Goal: Find specific page/section: Find specific page/section

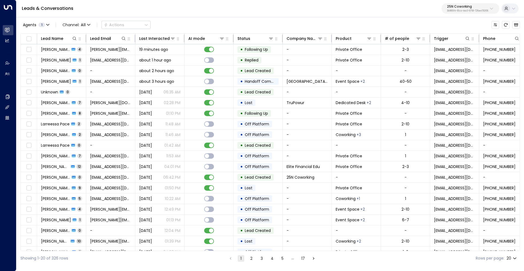
click at [459, 8] on p "25N Coworking" at bounding box center [467, 6] width 41 height 3
type input "******"
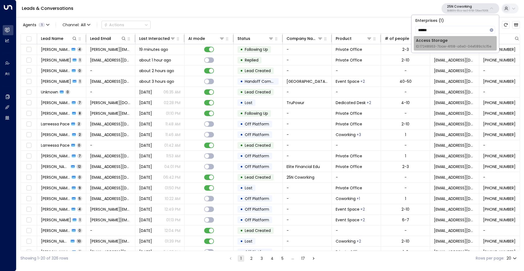
click at [433, 43] on div "Access Storage ID: 17248963-7bae-4f68-a6e0-04e589c1c15e" at bounding box center [453, 43] width 75 height 11
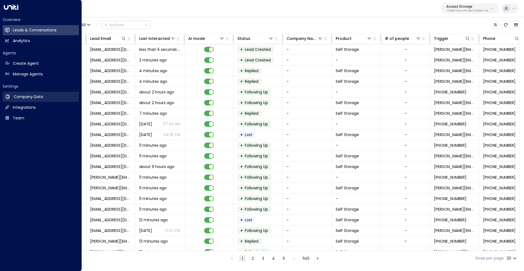
click at [19, 96] on h2 "Company Data" at bounding box center [28, 97] width 29 height 6
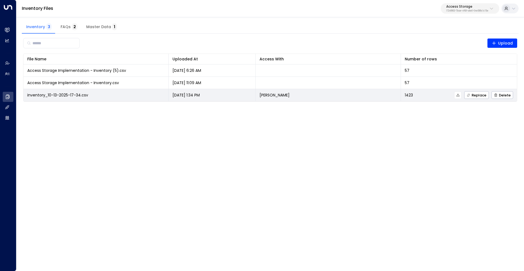
click at [460, 92] on button at bounding box center [457, 94] width 7 height 7
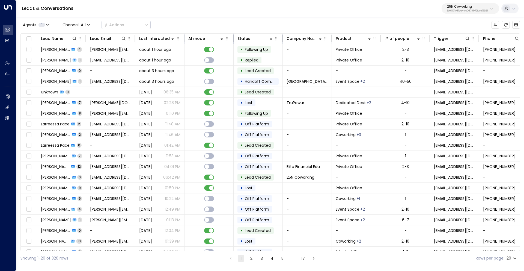
click at [451, 9] on div "25N Coworking 3b9800f4-81ca-4ec0-8758-72fbe4763f36" at bounding box center [467, 8] width 41 height 7
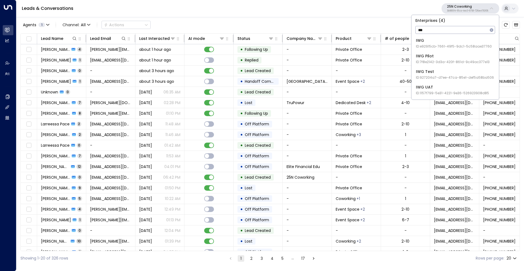
type input "***"
click at [431, 45] on span "ID: e92915cb-7661-49f5-9dc1-5c58aae37760" at bounding box center [454, 46] width 76 height 5
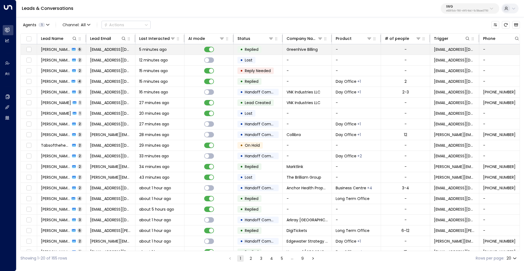
click at [56, 50] on span "Saalim Tahir" at bounding box center [55, 49] width 29 height 5
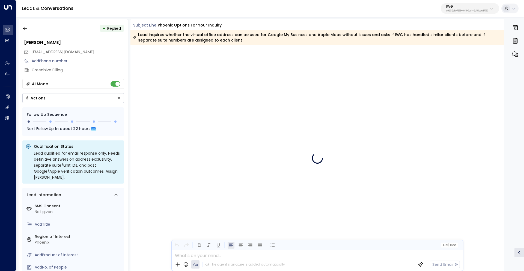
scroll to position [699, 0]
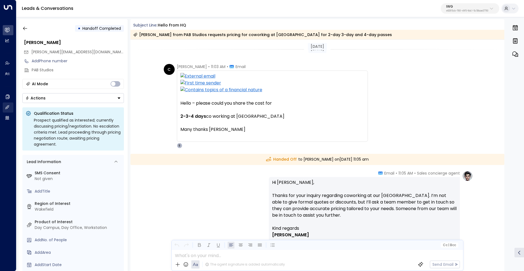
scroll to position [56, 0]
